Goal: Information Seeking & Learning: Learn about a topic

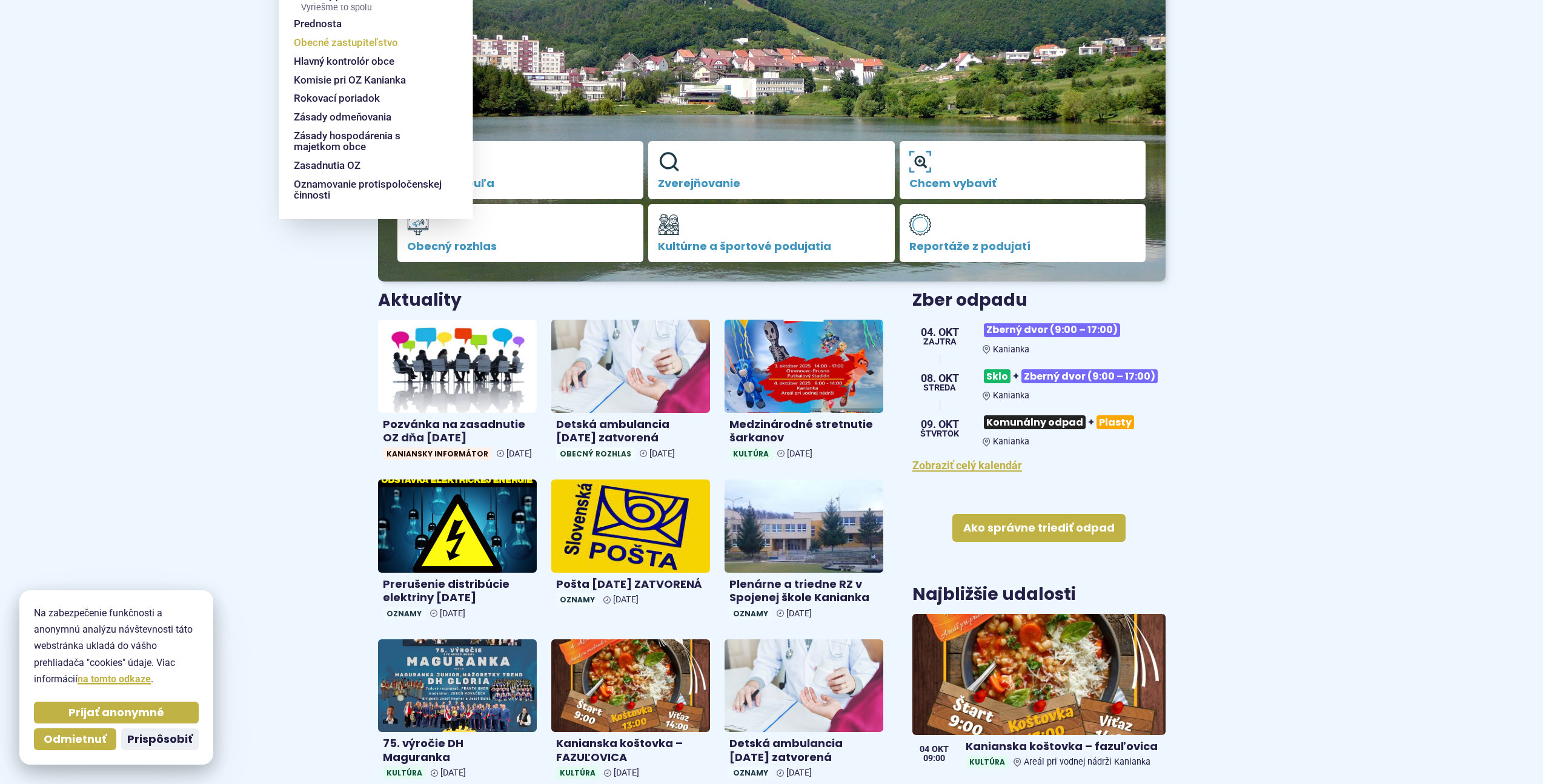
scroll to position [242, 0]
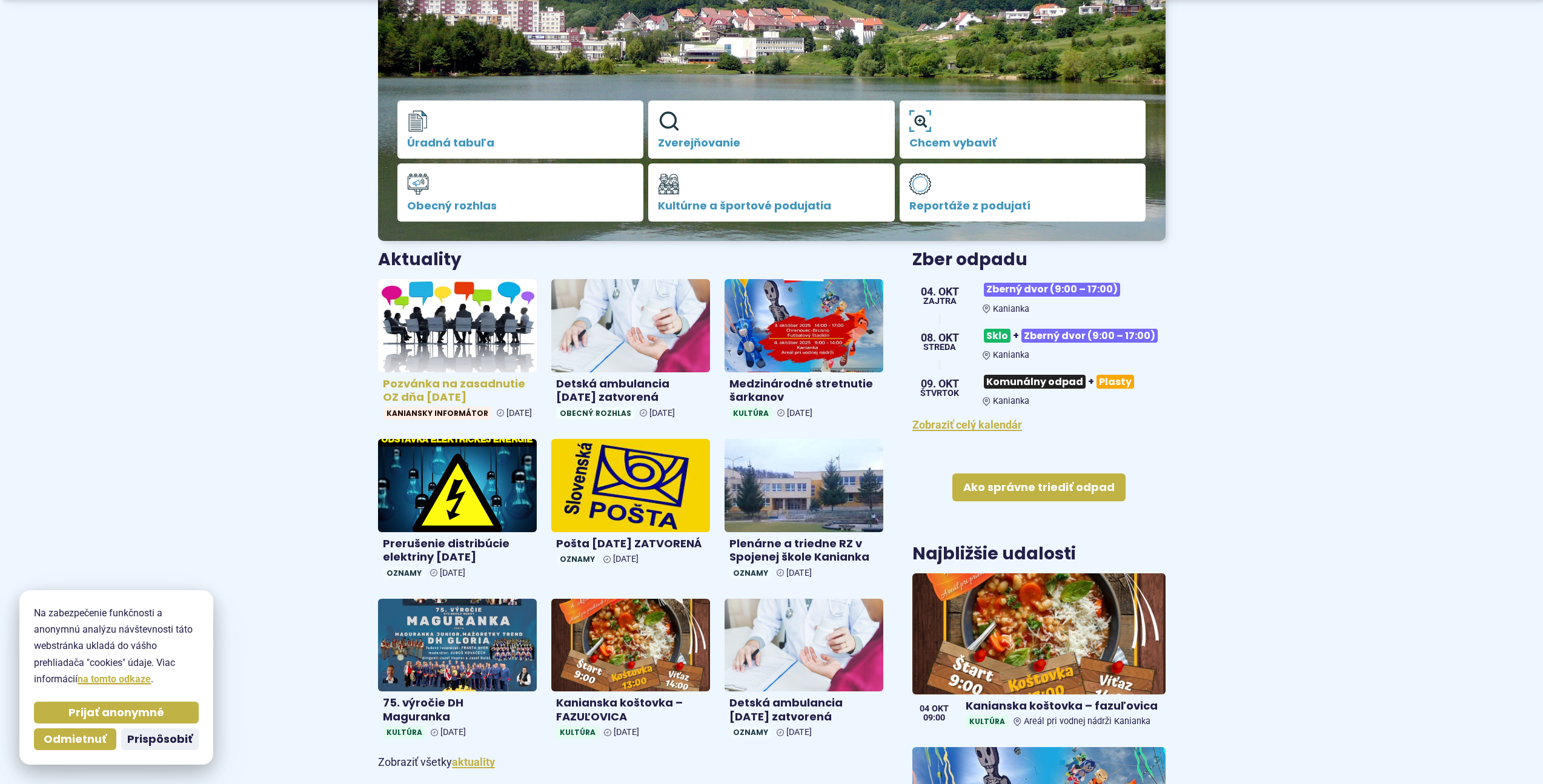
click at [421, 382] on h4 "Pozvánka na zasadnutie OZ dňa [DATE]" at bounding box center [457, 391] width 149 height 27
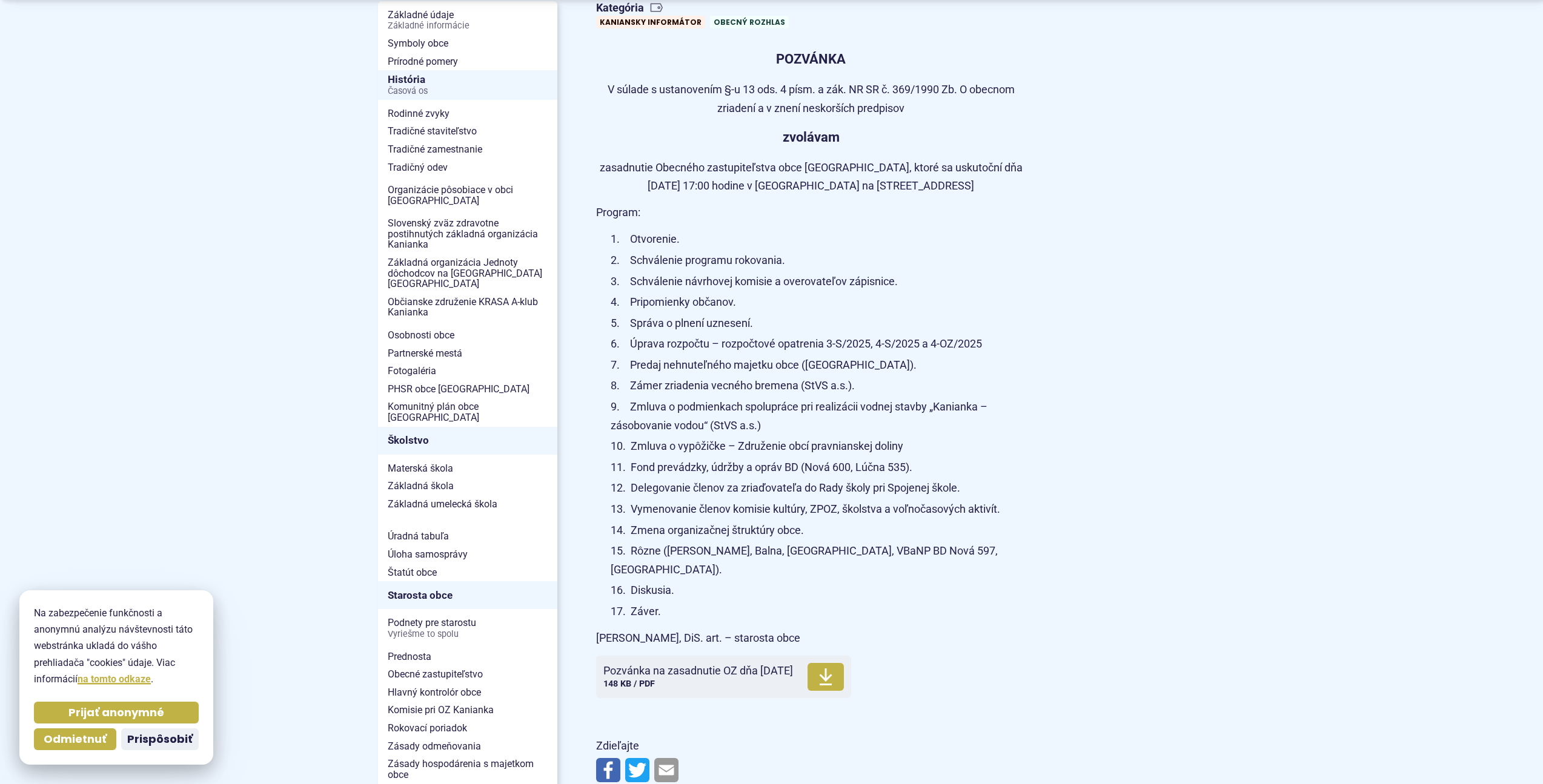
scroll to position [303, 0]
drag, startPoint x: 818, startPoint y: 550, endPoint x: 861, endPoint y: 552, distance: 43.0
click at [861, 552] on li "Rôzne ([PERSON_NAME], Balna, [GEOGRAPHIC_DATA], VBaNP BD Nová 597, [GEOGRAPHIC_…" at bounding box center [818, 560] width 416 height 37
copy li "Nová 597"
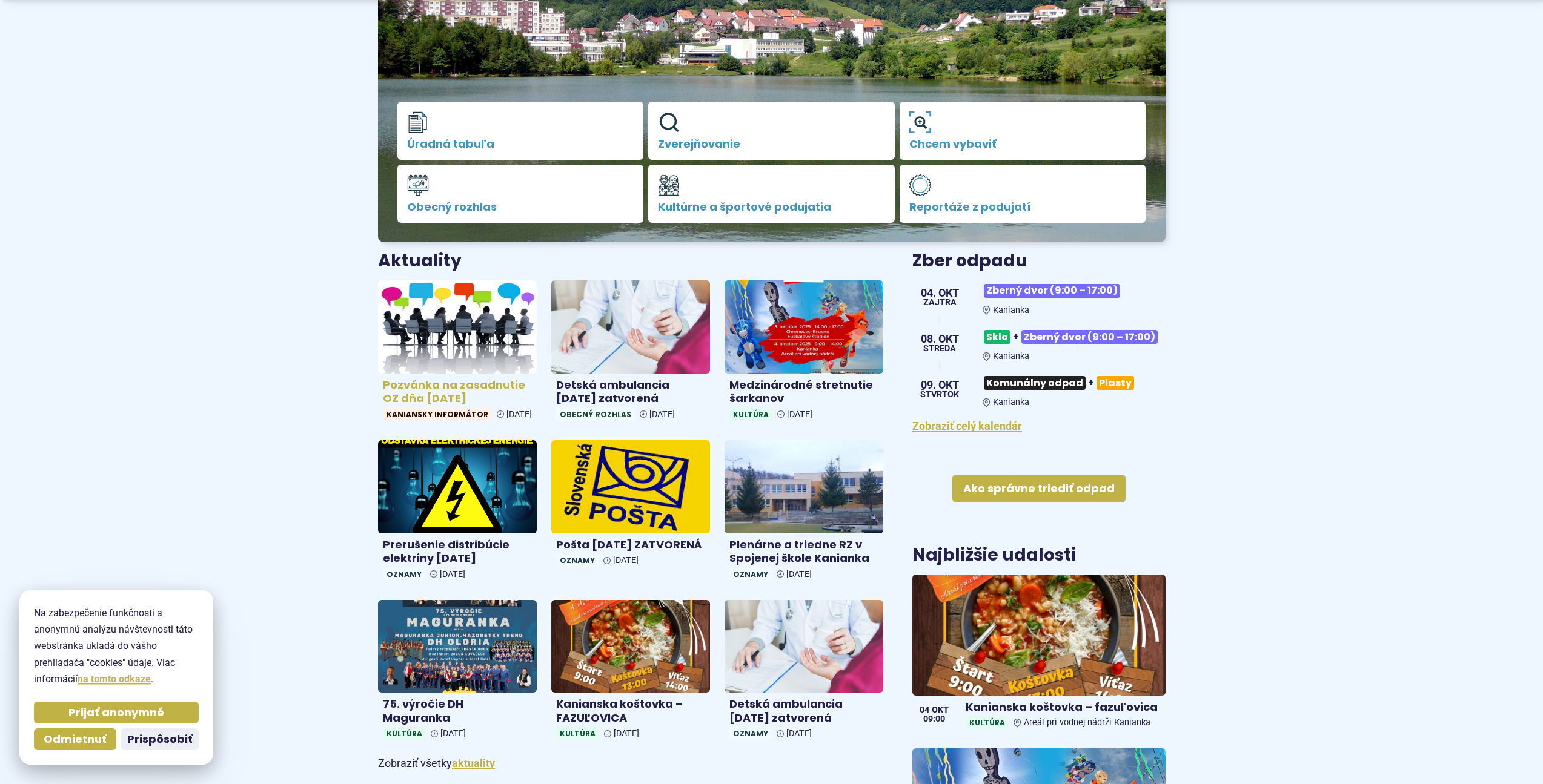
scroll to position [242, 0]
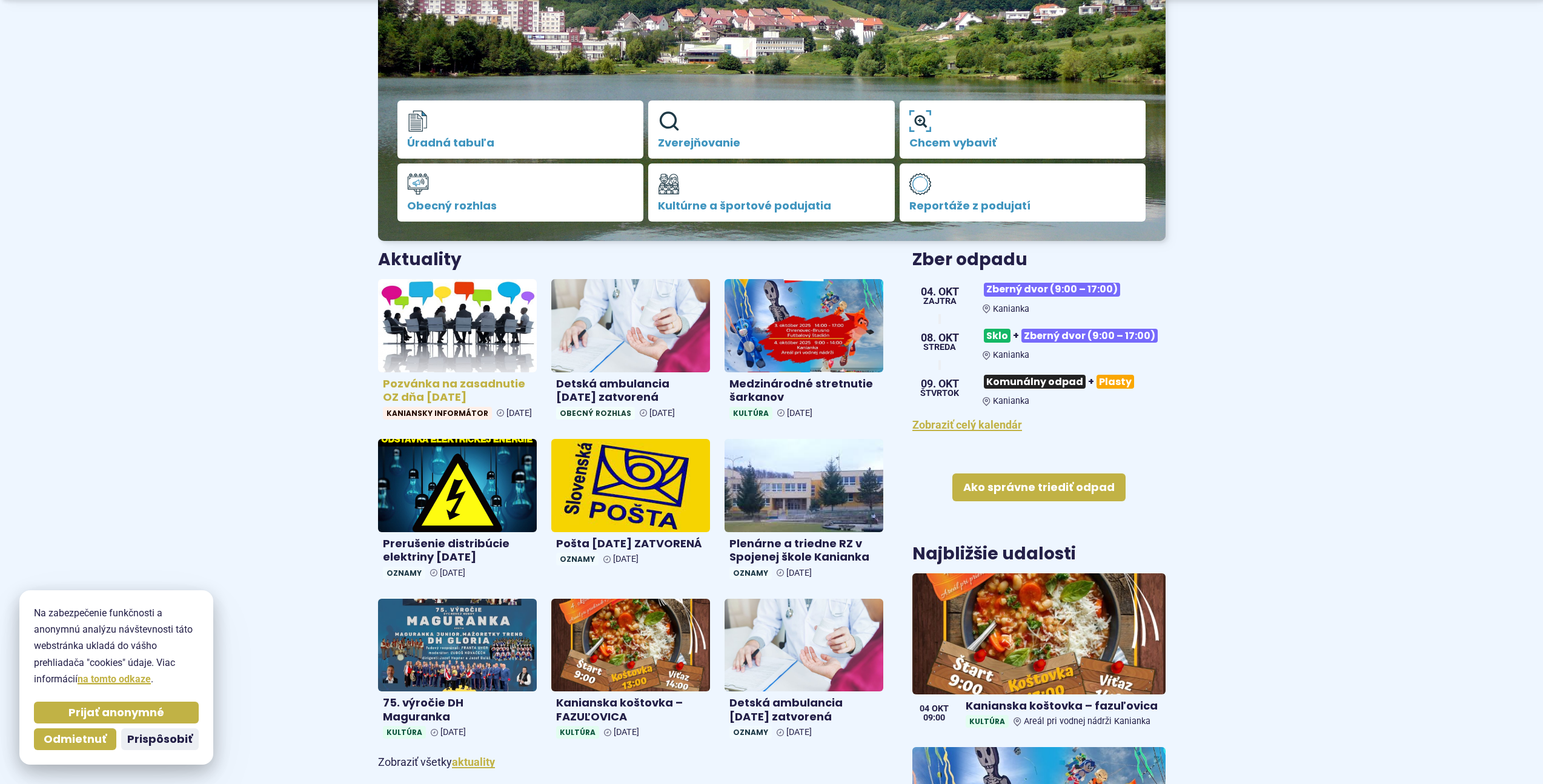
click at [436, 395] on h4 "Pozvánka na zasadnutie OZ dňa [DATE]" at bounding box center [457, 391] width 149 height 27
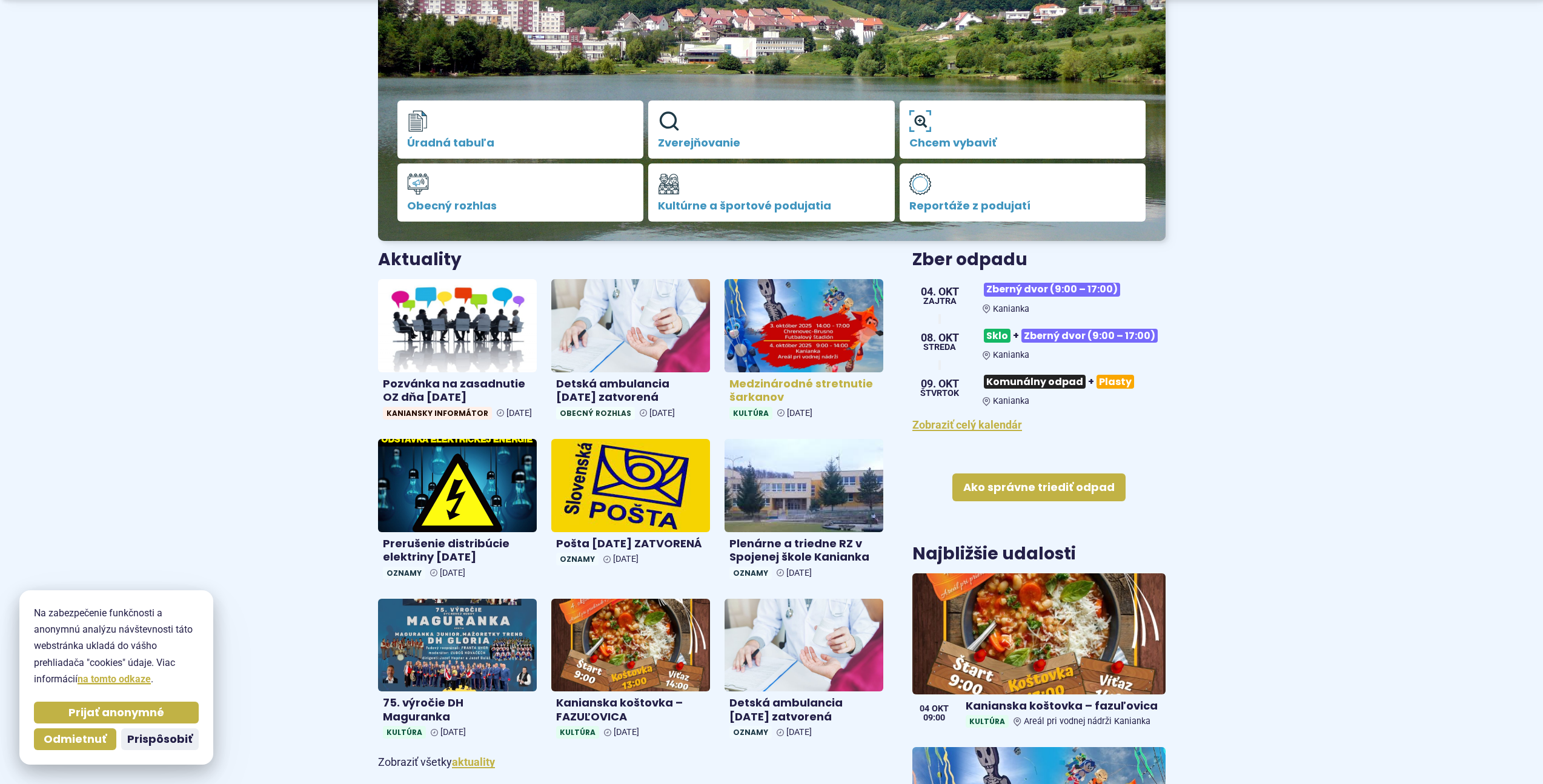
click at [808, 387] on h4 "Medzinárodné stretnutie šarkanov" at bounding box center [803, 391] width 149 height 27
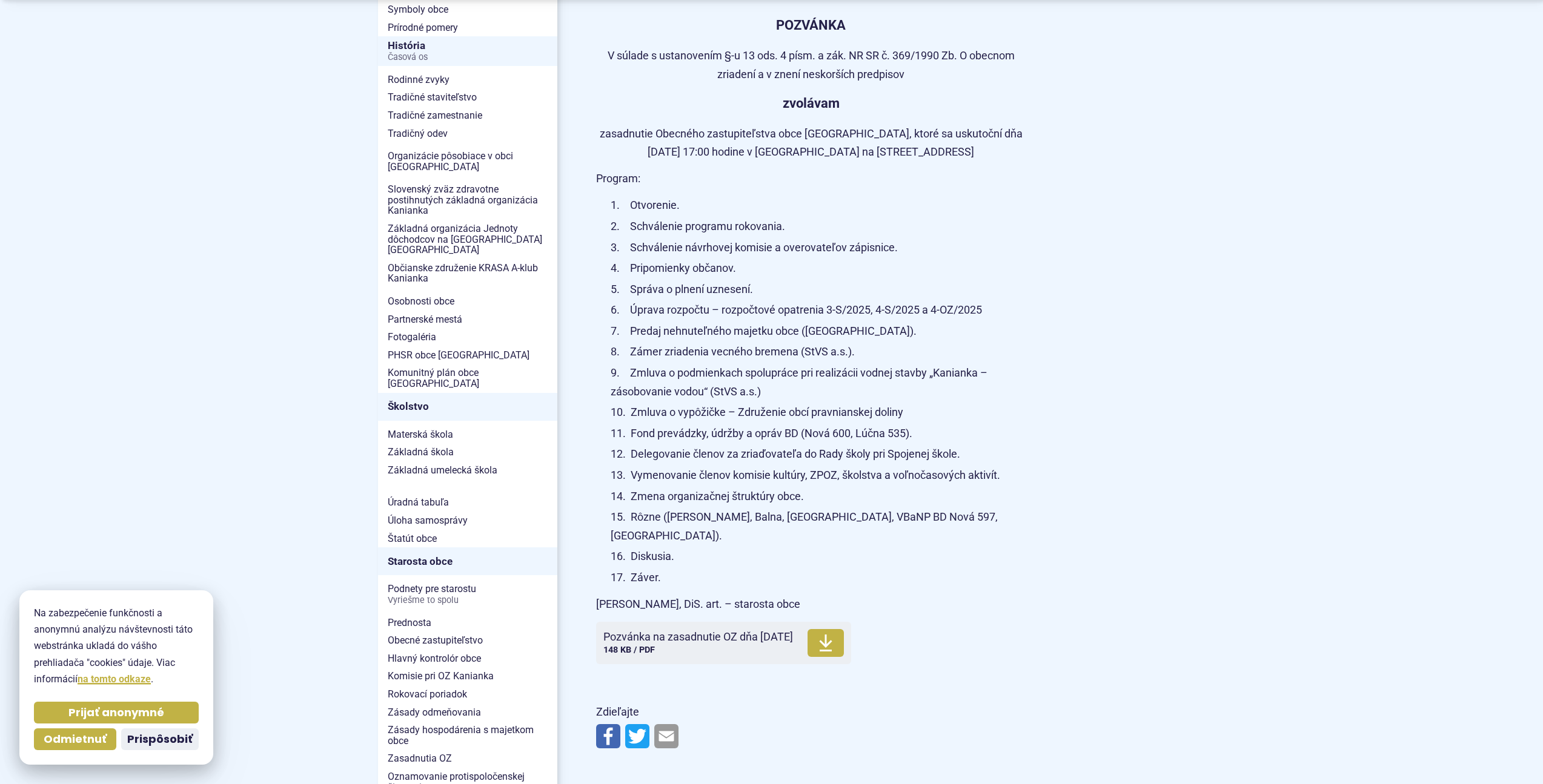
scroll to position [363, 0]
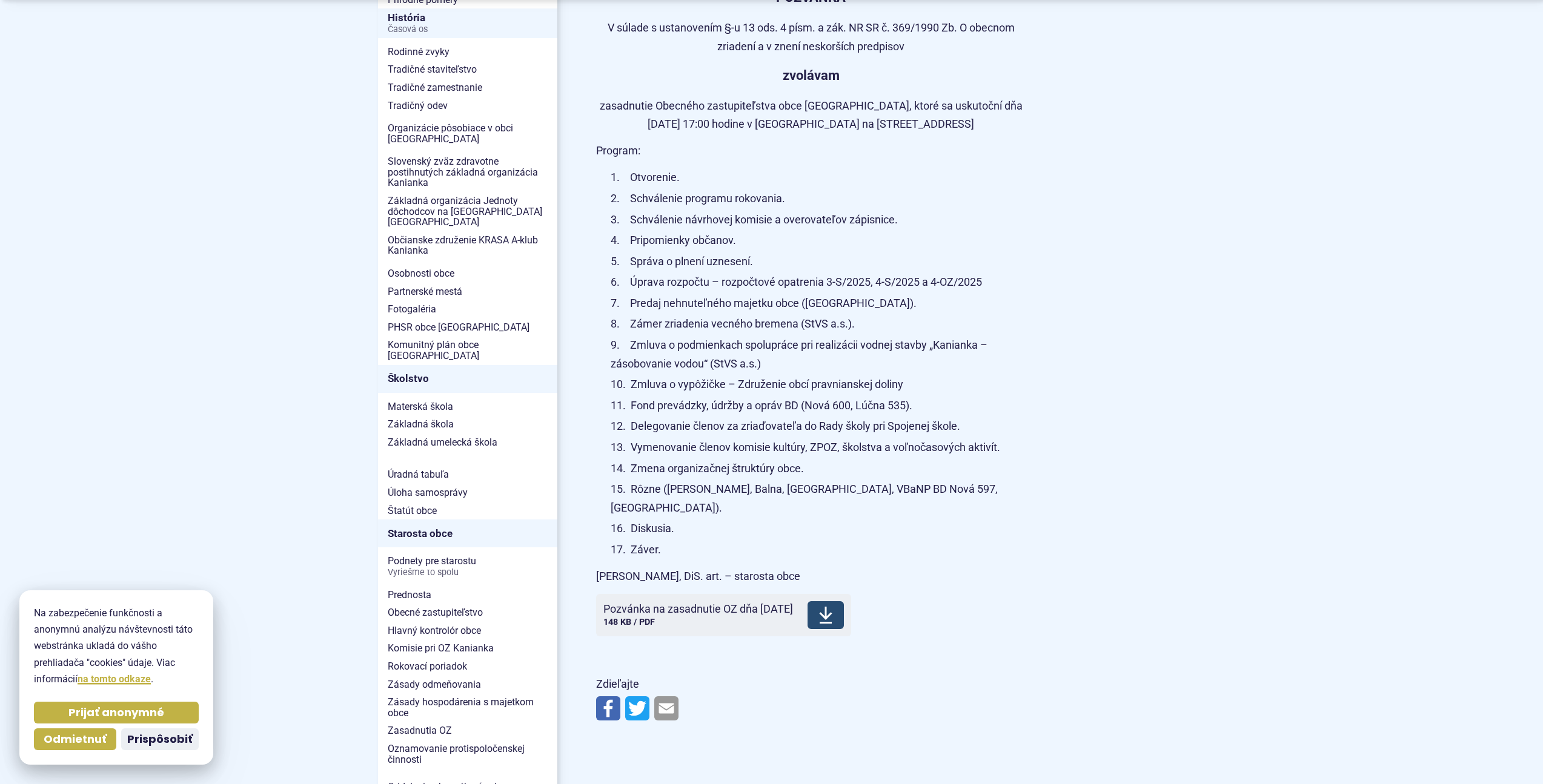
click at [701, 603] on span "Pozvánka na zasadnutie OZ dňa [DATE]" at bounding box center [698, 609] width 190 height 12
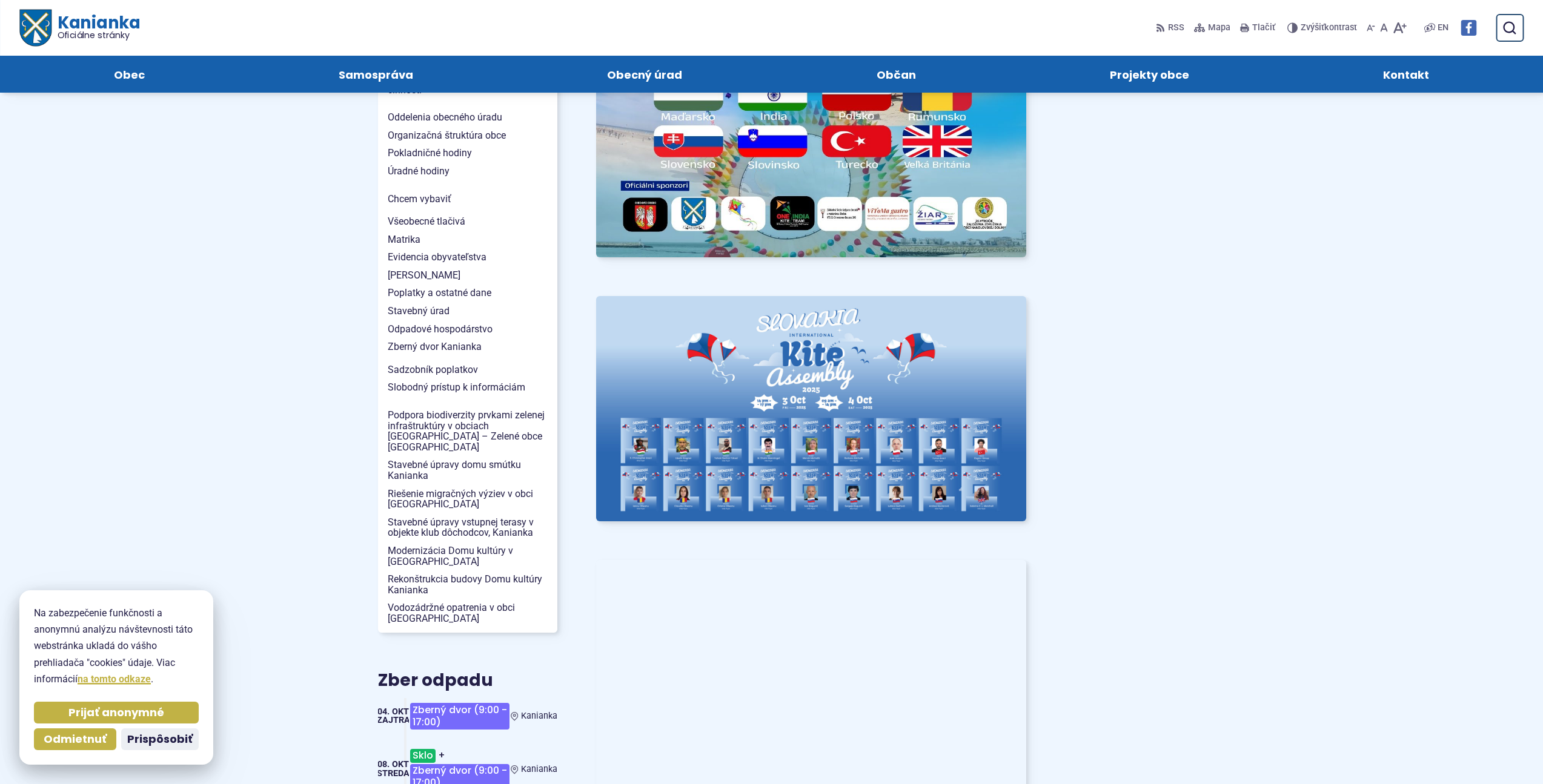
scroll to position [969, 0]
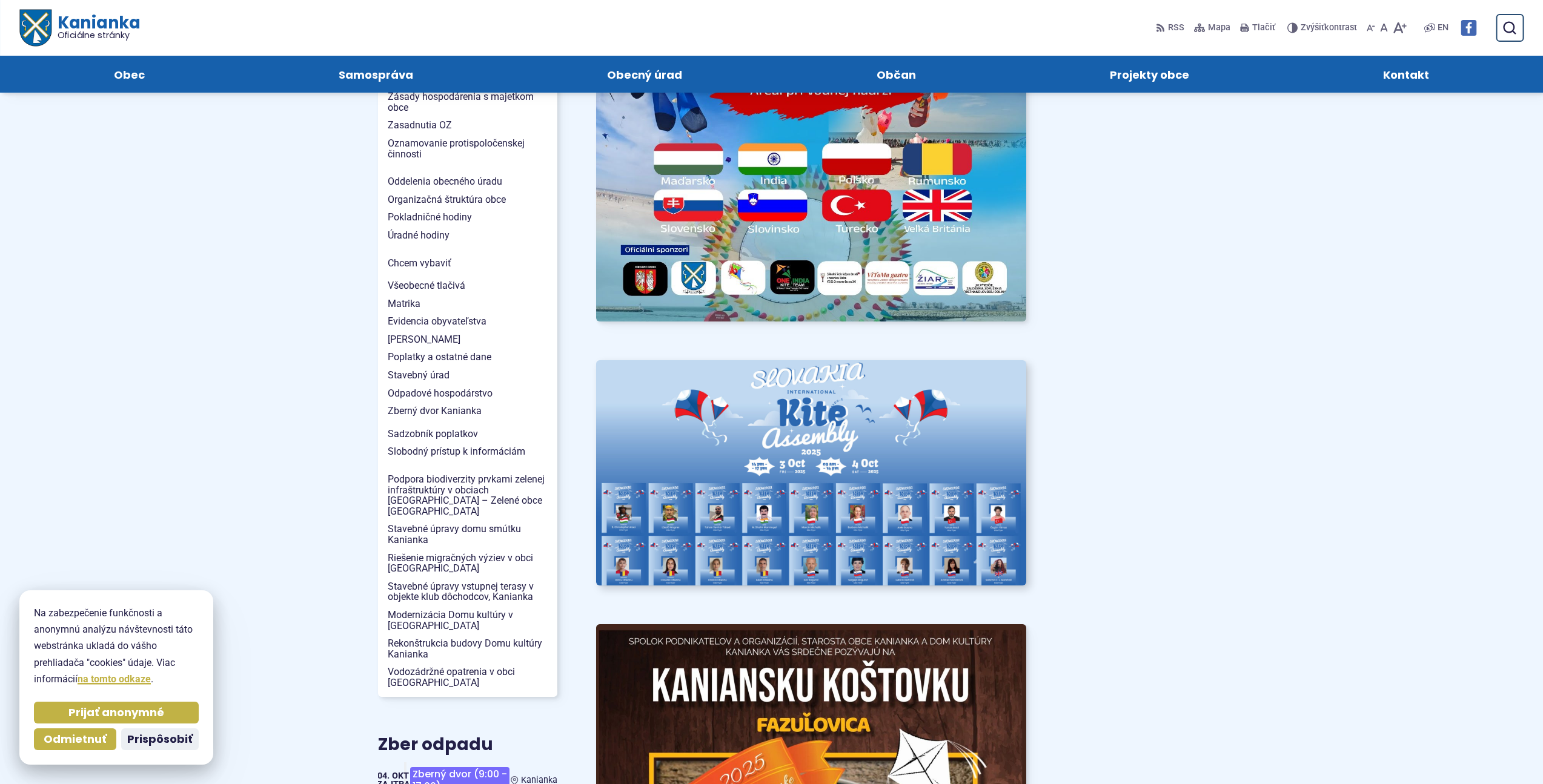
click at [807, 499] on img at bounding box center [811, 473] width 473 height 248
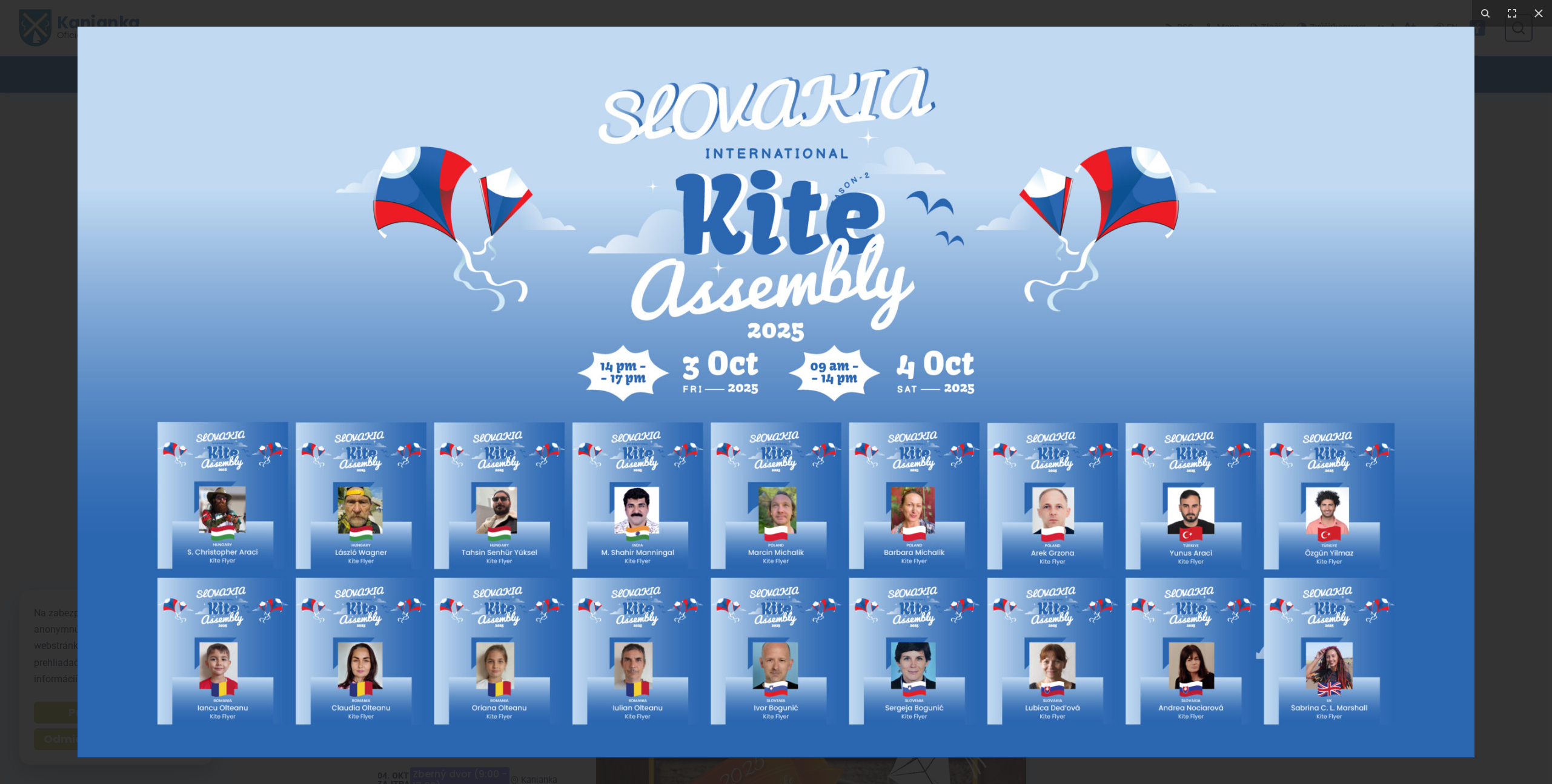
click at [57, 90] on div at bounding box center [776, 392] width 1552 height 784
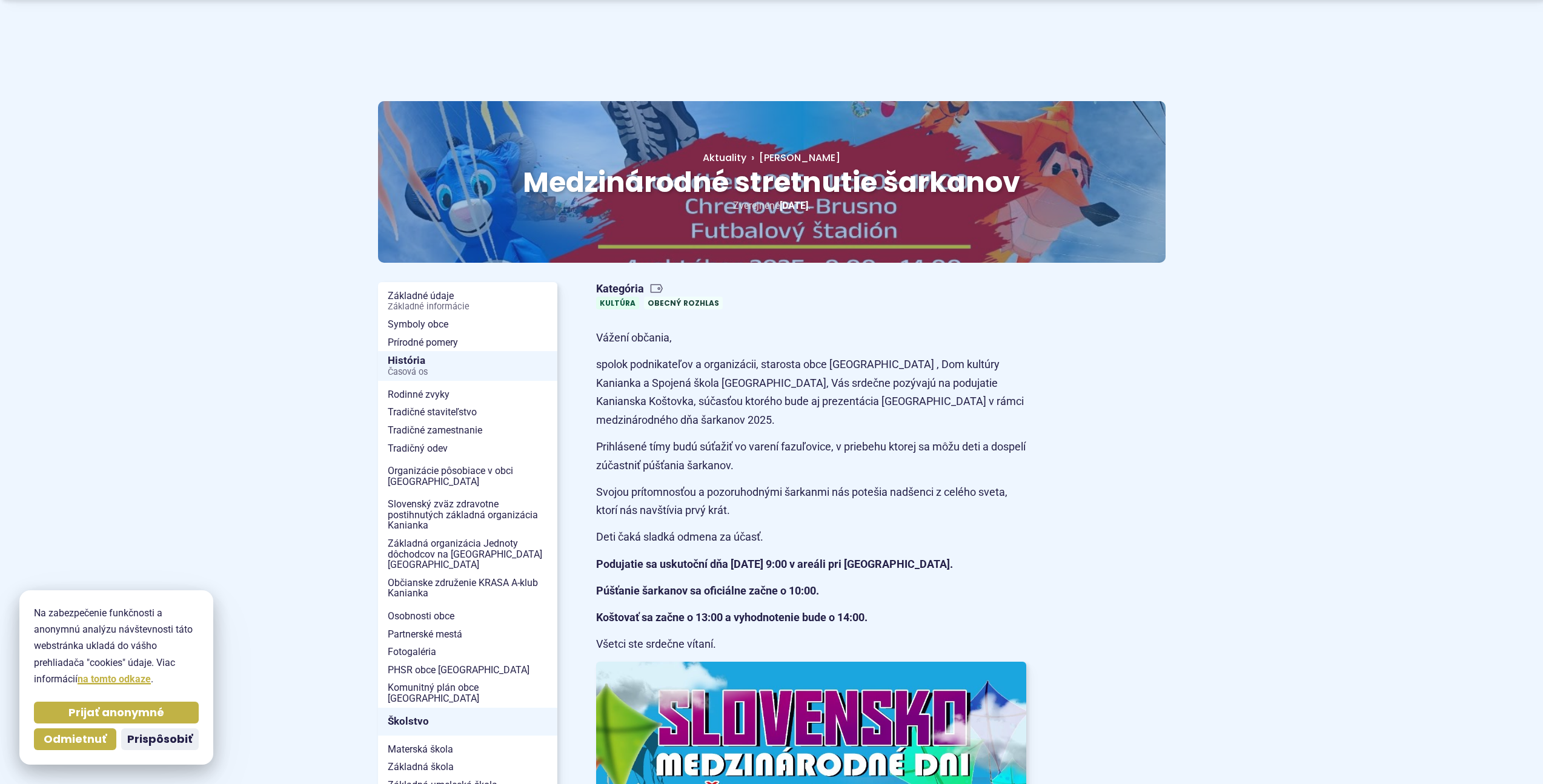
scroll to position [0, 0]
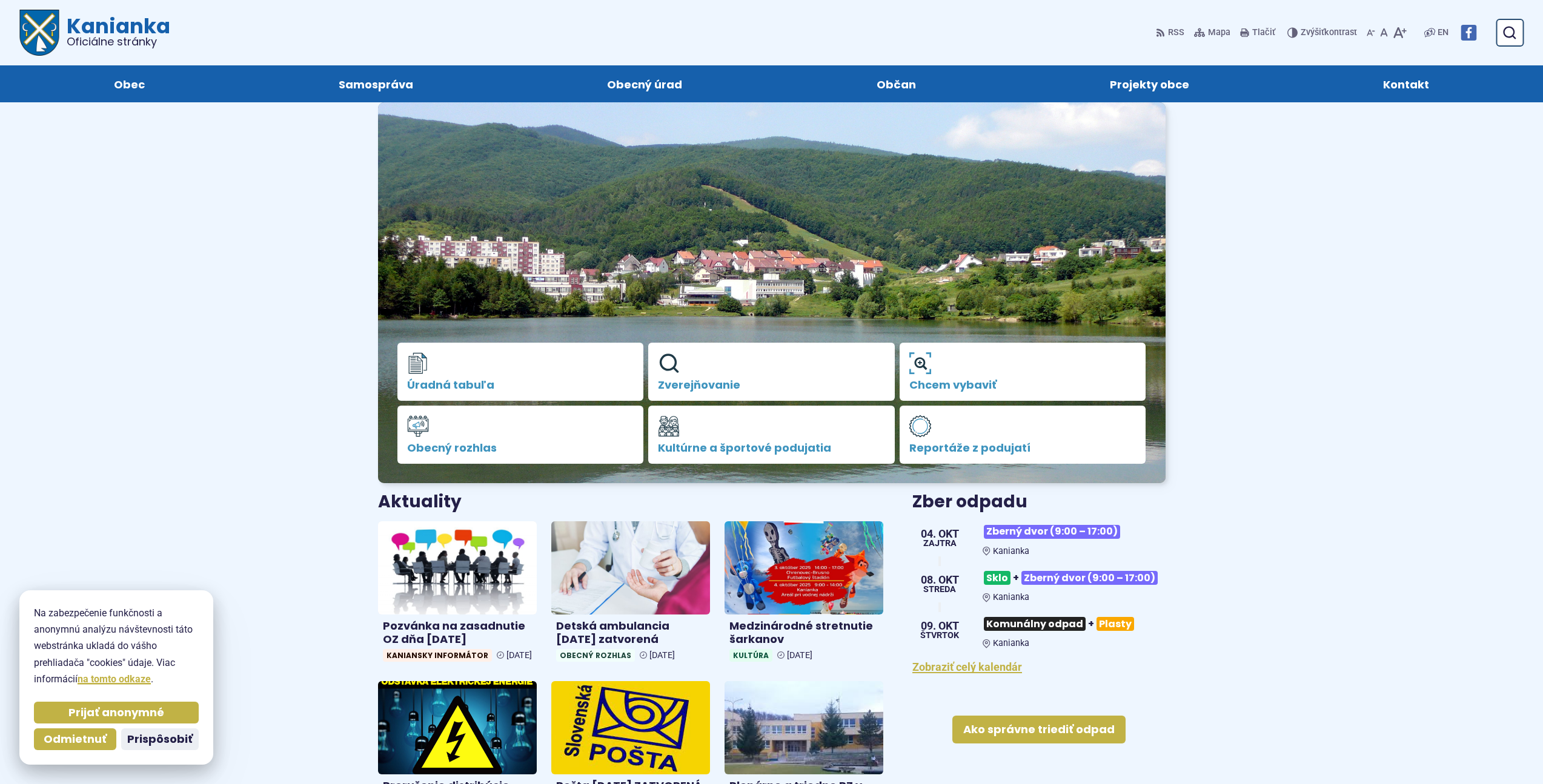
click at [1470, 32] on img at bounding box center [1469, 33] width 16 height 16
